Goal: Transaction & Acquisition: Purchase product/service

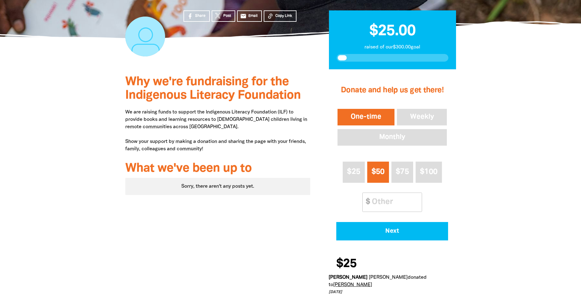
scroll to position [123, 0]
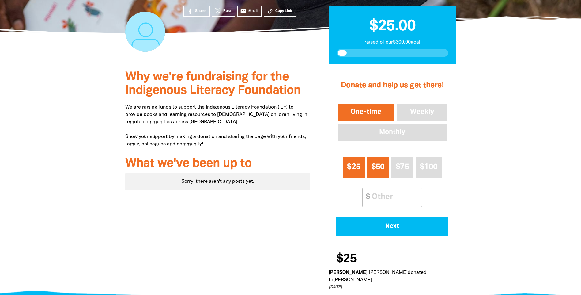
click at [352, 172] on button "$25" at bounding box center [354, 167] width 22 height 21
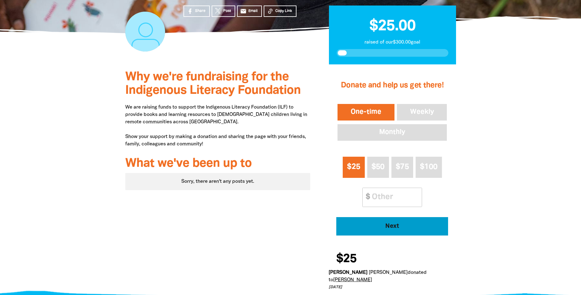
click at [391, 230] on button "Next" at bounding box center [392, 226] width 112 height 18
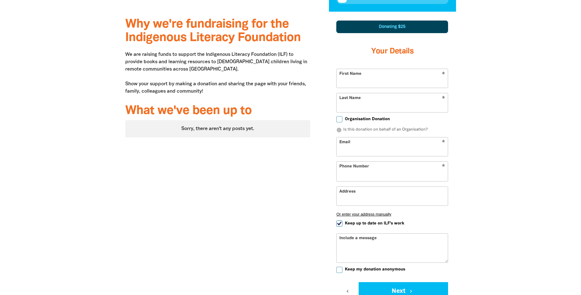
select select "AU"
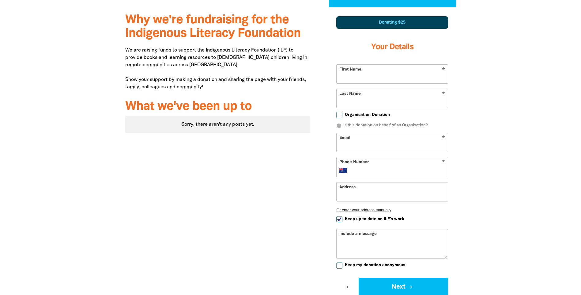
click at [363, 74] on input "First Name" at bounding box center [392, 74] width 111 height 19
type input "[PERSON_NAME]"
type input "justine.clark@thekids.org.au"
type input "+61 450 033 526"
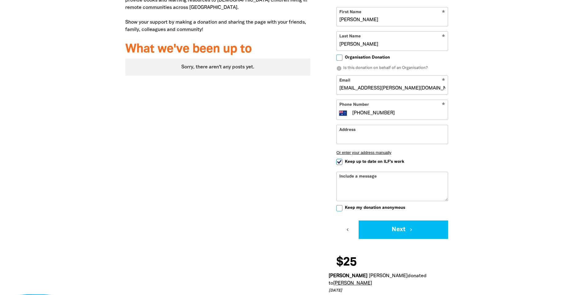
scroll to position [241, 0]
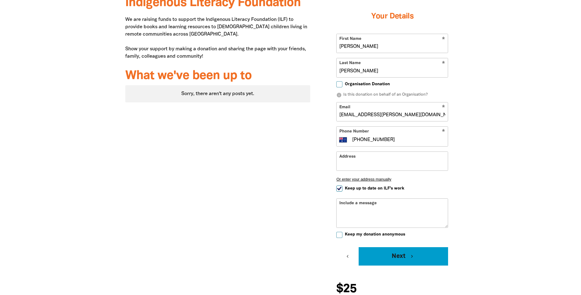
click at [409, 254] on button "Next chevron_right" at bounding box center [403, 256] width 89 height 18
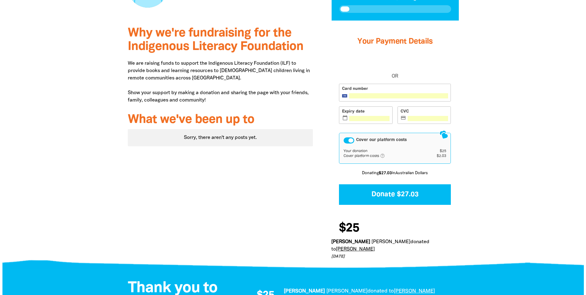
scroll to position [167, 0]
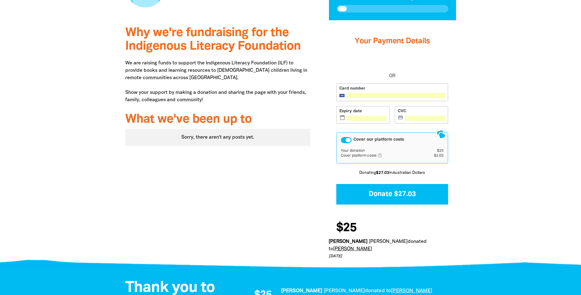
click at [325, 131] on div "1 2 3 Your Payment Details OR Card number Expiry date calendar_today CVC credit…" at bounding box center [393, 142] width 146 height 245
click at [328, 116] on div "1 2 3 Your Payment Details OR Card number Expiry date calendar_today CVC credit…" at bounding box center [393, 142] width 146 height 245
click at [346, 138] on div "Cover our platform costs" at bounding box center [346, 140] width 11 height 6
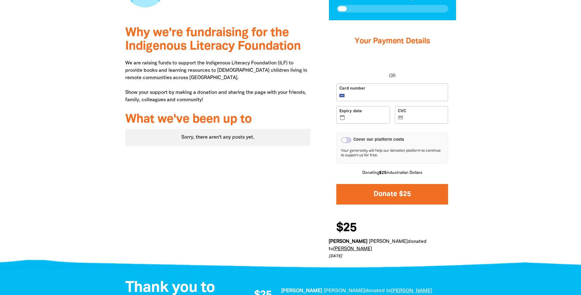
click at [383, 194] on button "Donate $25" at bounding box center [392, 194] width 112 height 21
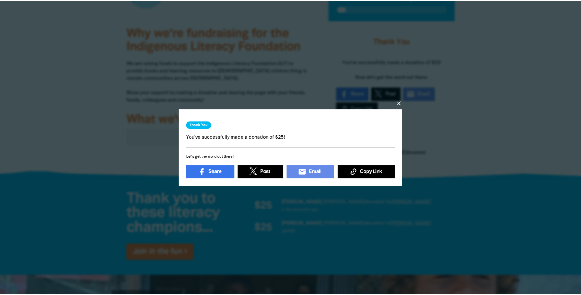
scroll to position [2, 0]
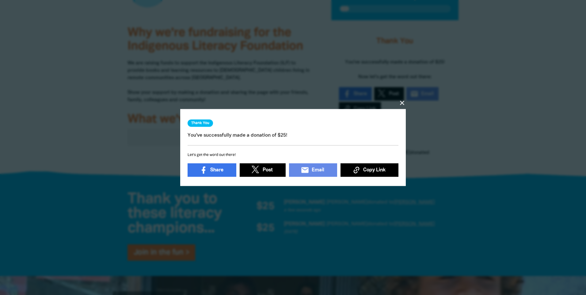
click at [402, 101] on icon "close" at bounding box center [401, 102] width 7 height 7
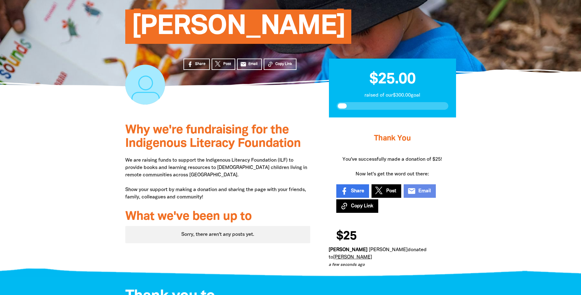
scroll to position [61, 0]
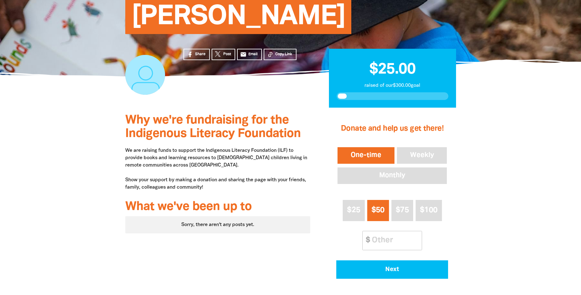
scroll to position [61, 0]
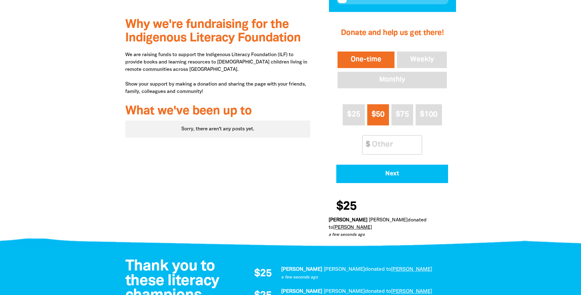
scroll to position [184, 0]
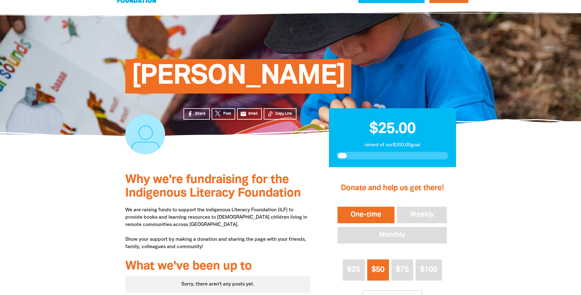
scroll to position [31, 0]
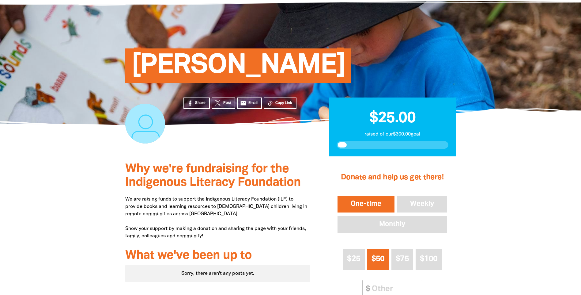
click at [402, 125] on span "$25.00" at bounding box center [392, 118] width 46 height 14
click at [386, 111] on span "$25.00" at bounding box center [392, 118] width 46 height 14
click at [380, 124] on span "$25.00" at bounding box center [392, 118] width 46 height 14
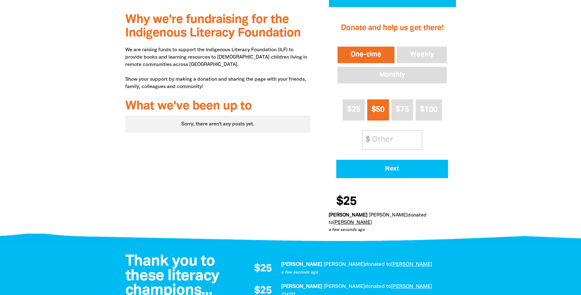
scroll to position [184, 0]
